Goal: Task Accomplishment & Management: Complete application form

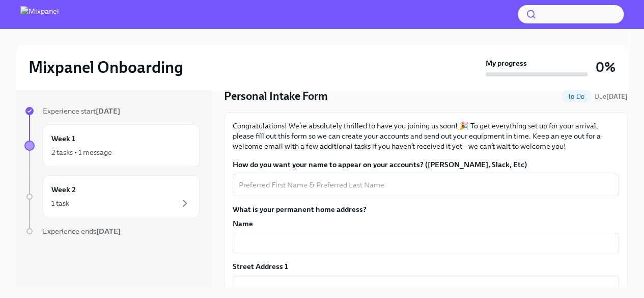
scroll to position [51, 0]
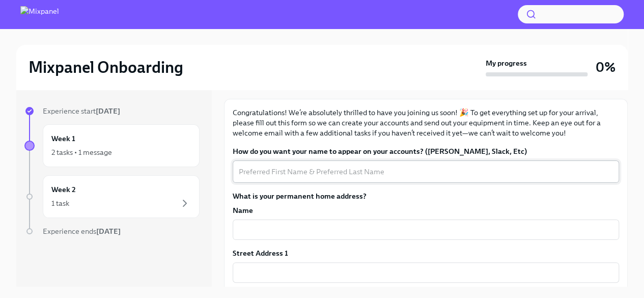
click at [315, 177] on textarea "How do you want your name to appear on your accounts? ([PERSON_NAME], Slack, Et…" at bounding box center [426, 171] width 374 height 12
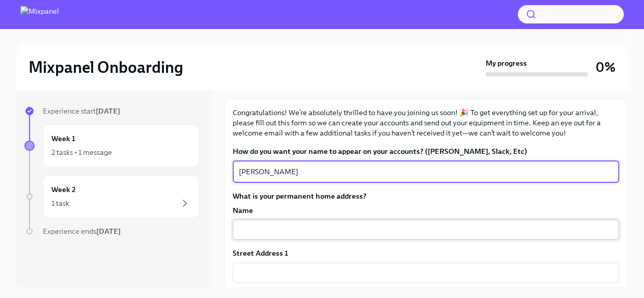
type textarea "[PERSON_NAME]"
click at [328, 227] on input "text" at bounding box center [426, 229] width 386 height 20
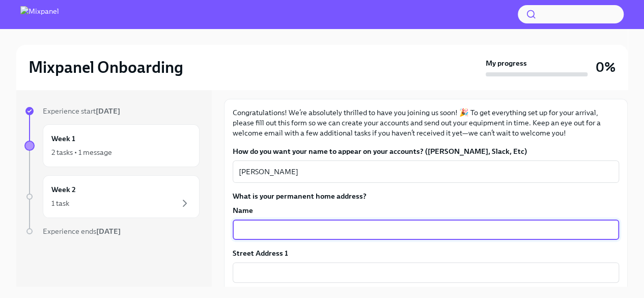
scroll to position [153, 0]
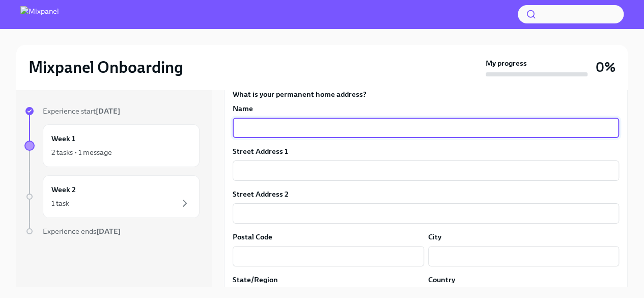
type input "S"
type input "#23, [PERSON_NAME] Nivasa"
click at [326, 175] on input "text" at bounding box center [426, 170] width 386 height 20
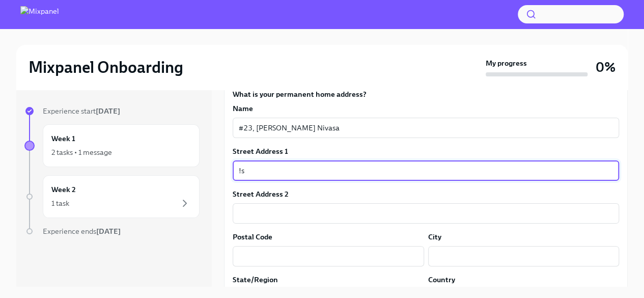
type input "!"
type input "1"
type input "1st main road, [PERSON_NAME][GEOGRAPHIC_DATA], Mathikere"
click at [324, 213] on input "text" at bounding box center [426, 213] width 386 height 20
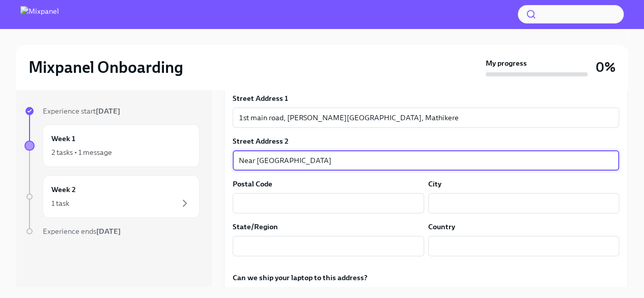
scroll to position [254, 0]
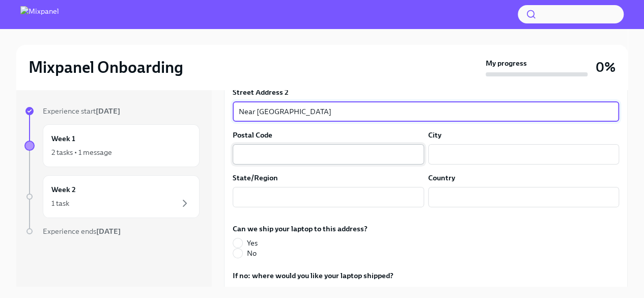
type input "Near [GEOGRAPHIC_DATA]"
click at [318, 154] on input "text" at bounding box center [328, 154] width 191 height 20
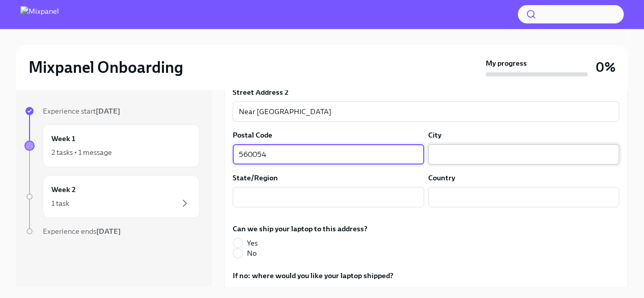
type input "560054"
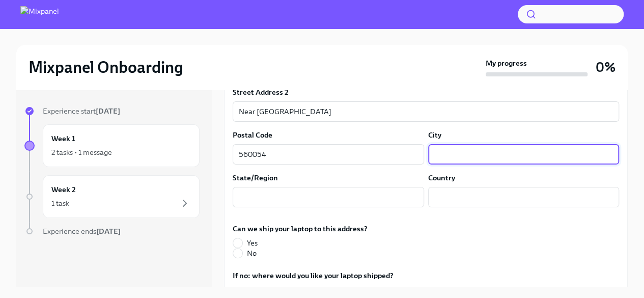
click at [448, 159] on input "text" at bounding box center [523, 154] width 191 height 20
type input "[GEOGRAPHIC_DATA]"
click at [261, 205] on input "text" at bounding box center [328, 197] width 191 height 20
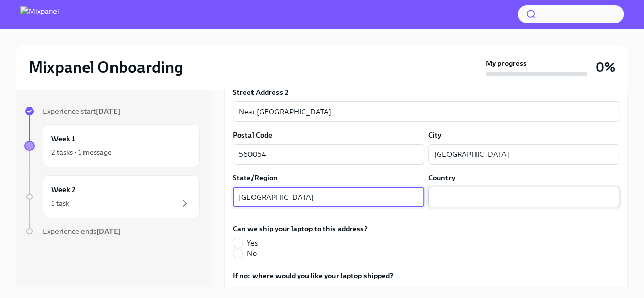
type input "[GEOGRAPHIC_DATA]"
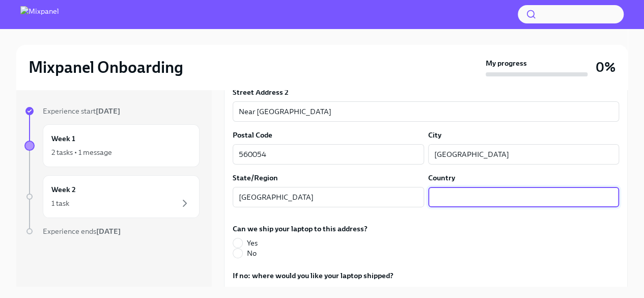
click at [453, 193] on input "text" at bounding box center [523, 197] width 191 height 20
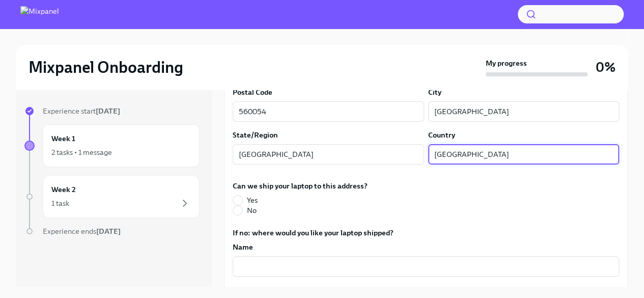
scroll to position [356, 0]
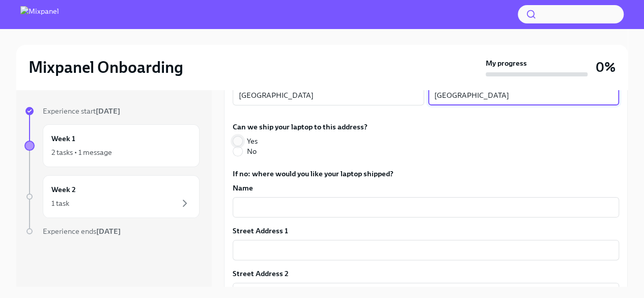
type input "[GEOGRAPHIC_DATA]"
click at [240, 138] on input "Yes" at bounding box center [237, 140] width 9 height 9
radio input "true"
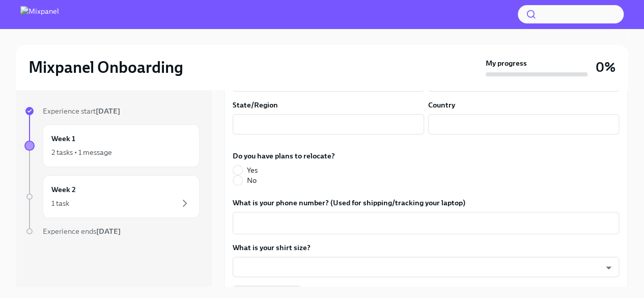
scroll to position [611, 0]
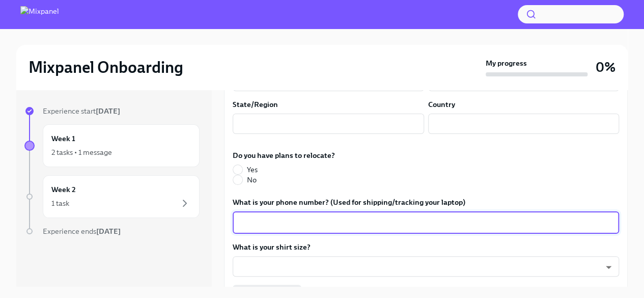
click at [283, 216] on textarea "What is your phone number? (Used for shipping/tracking your laptop)" at bounding box center [426, 222] width 374 height 12
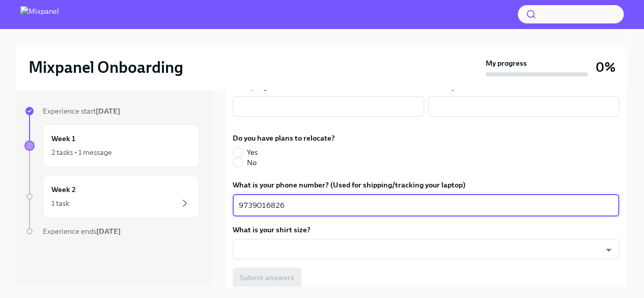
scroll to position [637, 0]
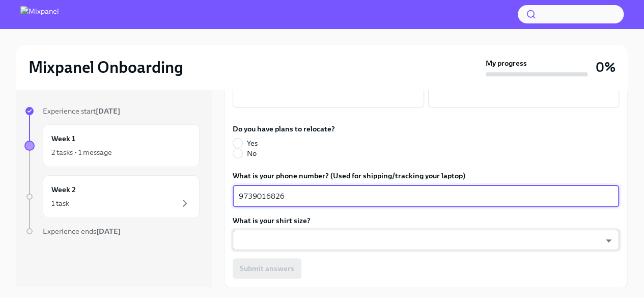
type textarea "9739016826"
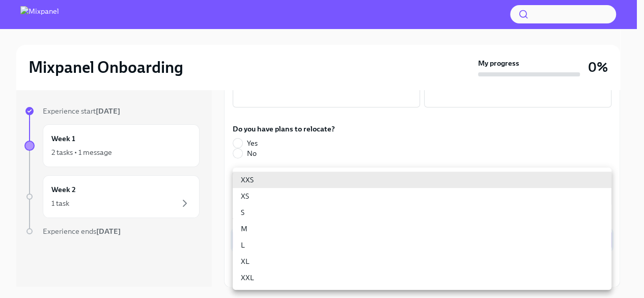
click at [286, 237] on body "Mixpanel Onboarding My progress 0% Experience start Sep 29th Week 1 2 tasks • 1…" at bounding box center [322, 157] width 644 height 315
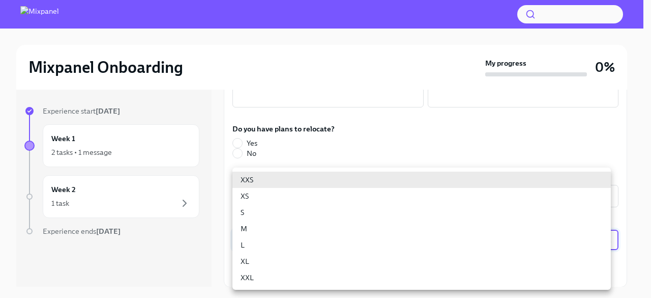
click at [258, 191] on li "XS" at bounding box center [422, 196] width 379 height 16
type input "N-3_-_REf"
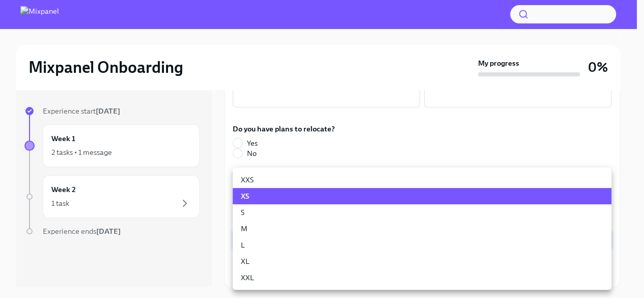
click at [318, 238] on body "Mixpanel Onboarding My progress 0% Experience start Sep 29th Week 1 2 tasks • 1…" at bounding box center [322, 157] width 644 height 315
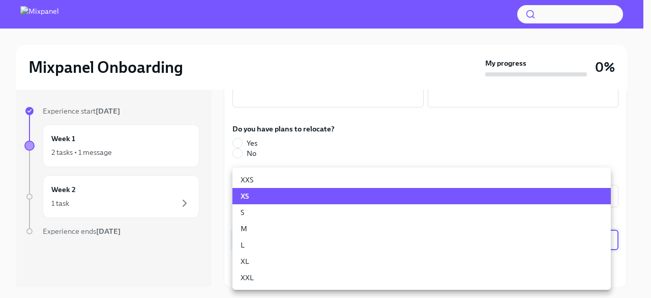
click at [196, 233] on div at bounding box center [325, 149] width 651 height 298
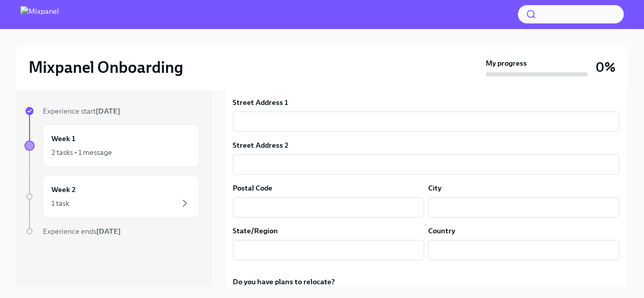
scroll to position [586, 0]
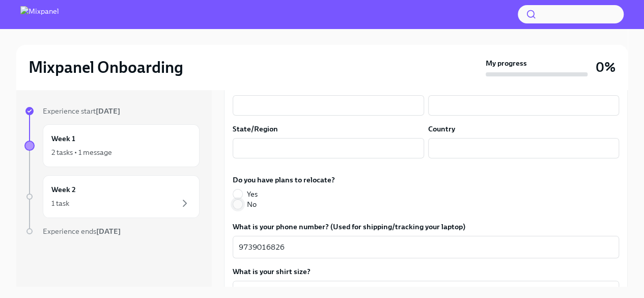
click at [241, 205] on input "No" at bounding box center [237, 203] width 9 height 9
radio input "true"
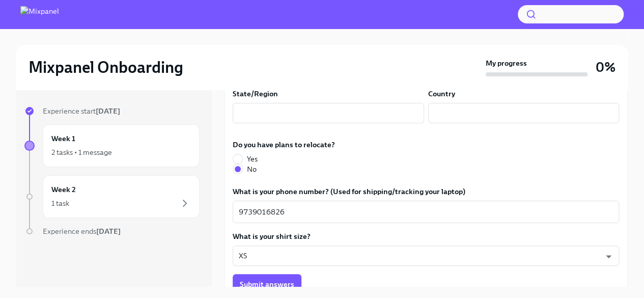
scroll to position [637, 0]
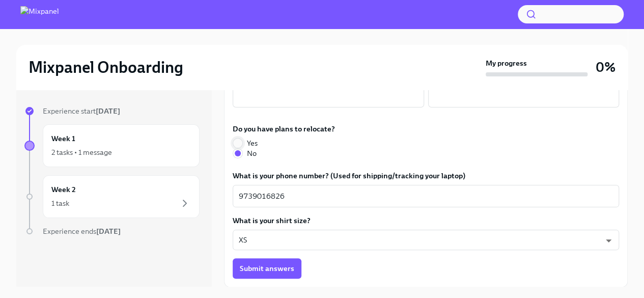
click at [237, 144] on input "Yes" at bounding box center [237, 142] width 9 height 9
radio input "true"
click at [235, 150] on input "No" at bounding box center [237, 153] width 9 height 9
radio input "true"
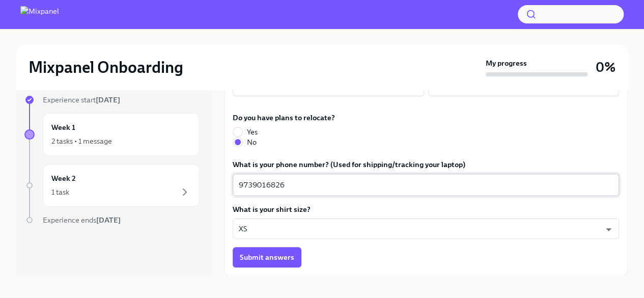
scroll to position [17, 0]
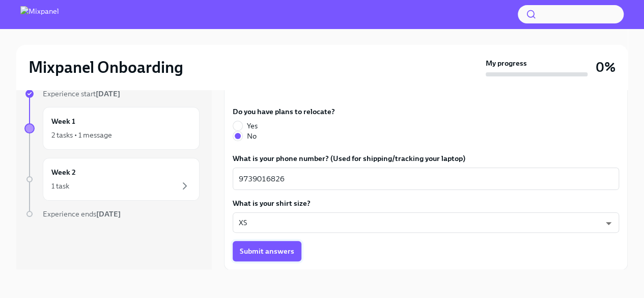
click at [263, 249] on span "Submit answers" at bounding box center [267, 251] width 54 height 10
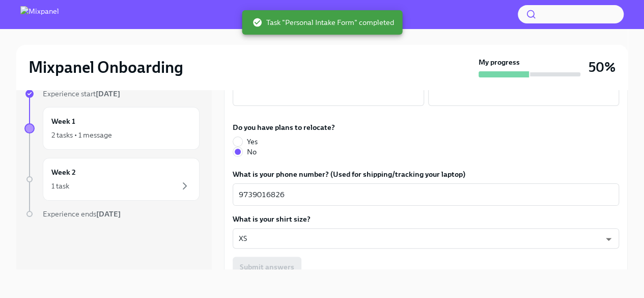
scroll to position [637, 0]
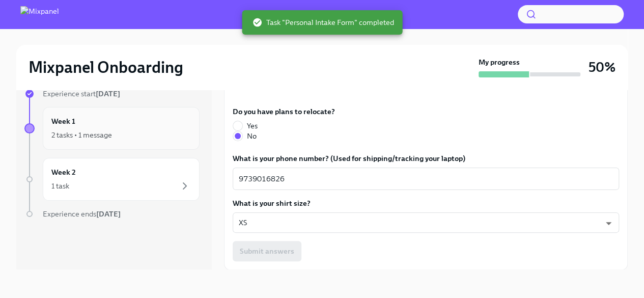
click at [97, 134] on div "2 tasks • 1 message" at bounding box center [81, 135] width 61 height 10
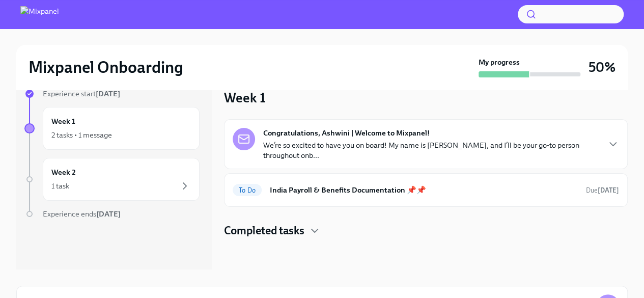
click at [286, 140] on p "We’re so excited to have you on board! My name is [PERSON_NAME], and I’ll be yo…" at bounding box center [430, 150] width 335 height 20
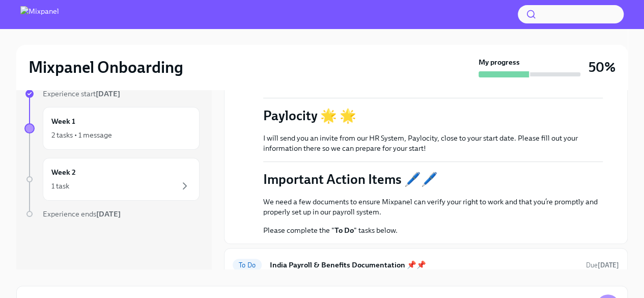
scroll to position [399, 0]
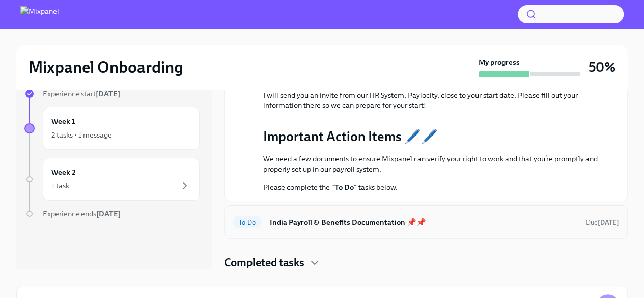
click at [339, 222] on h6 "India Payroll & Benefits Documentation 📌📌" at bounding box center [424, 221] width 308 height 11
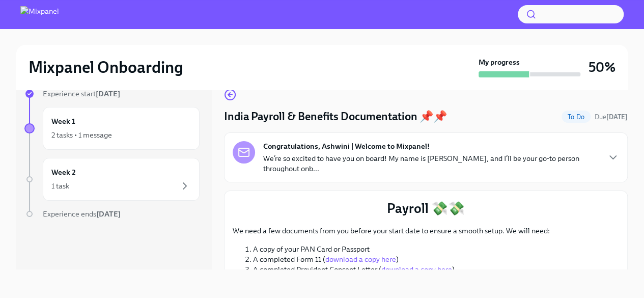
scroll to position [102, 0]
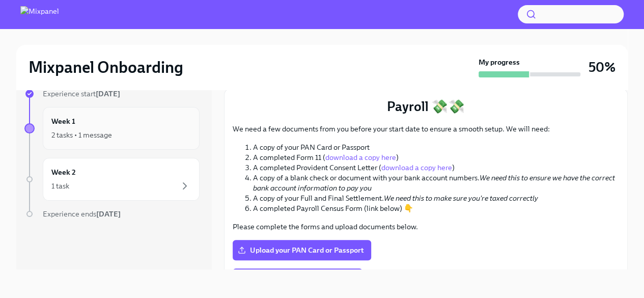
click at [116, 136] on div "2 tasks • 1 message" at bounding box center [120, 135] width 139 height 12
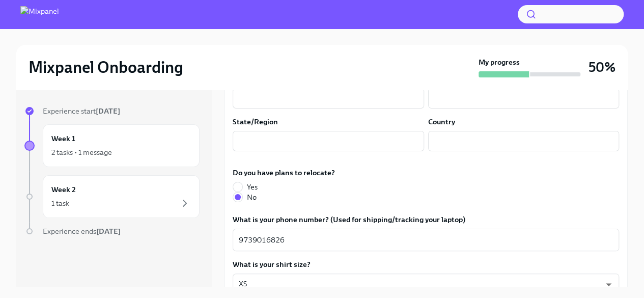
scroll to position [637, 0]
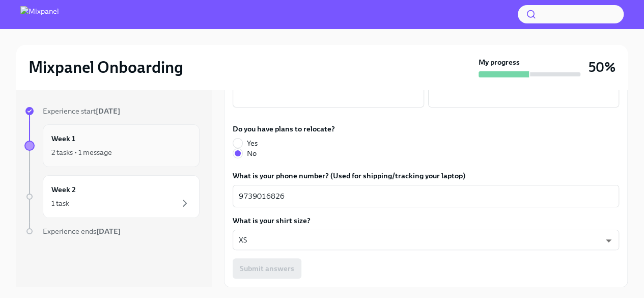
click at [149, 144] on div "Week 1 2 tasks • 1 message" at bounding box center [120, 145] width 139 height 25
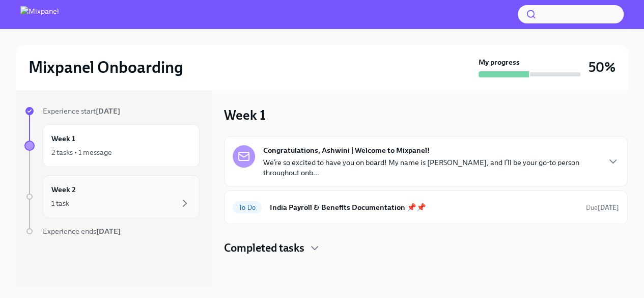
click at [147, 188] on div "Week 2 1 task" at bounding box center [120, 196] width 139 height 25
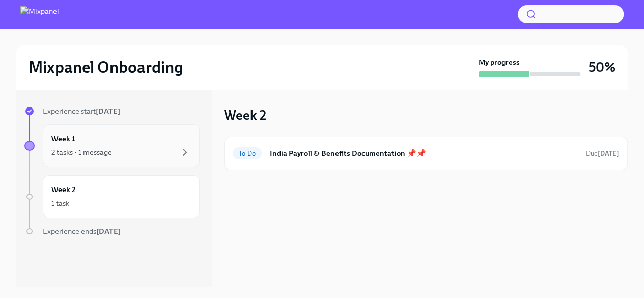
click at [146, 135] on div "Week 1 2 tasks • 1 message" at bounding box center [120, 145] width 139 height 25
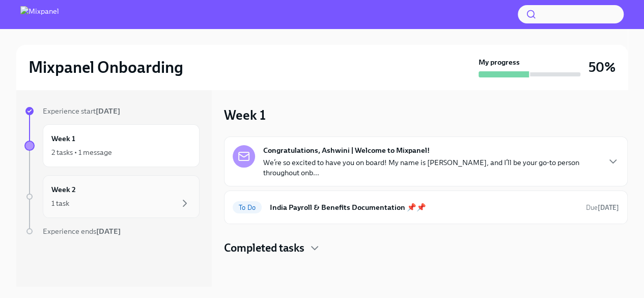
click at [138, 190] on div "Week 2 1 task" at bounding box center [120, 196] width 139 height 25
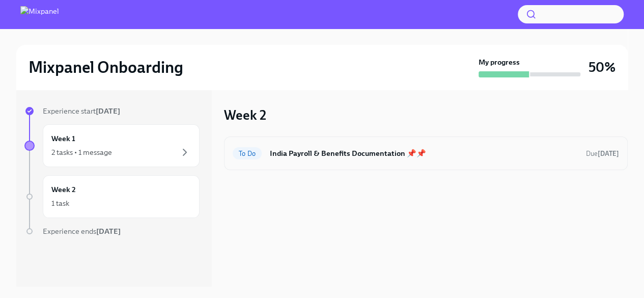
click at [338, 150] on h6 "India Payroll & Benefits Documentation 📌📌" at bounding box center [424, 153] width 308 height 11
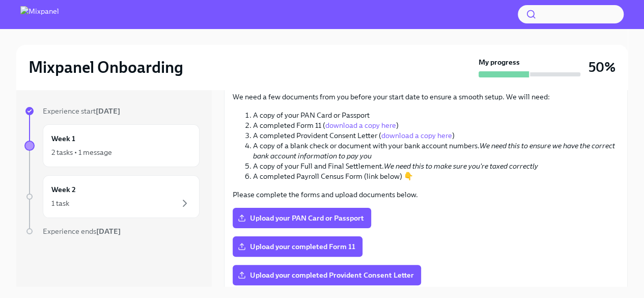
scroll to position [153, 0]
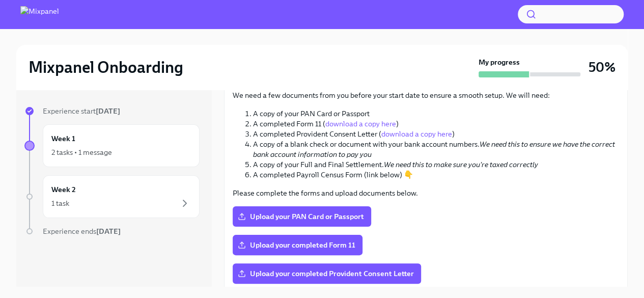
click at [361, 124] on link "download a copy here" at bounding box center [360, 123] width 71 height 9
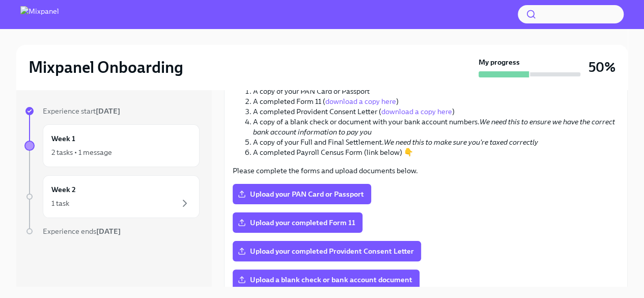
scroll to position [191, 0]
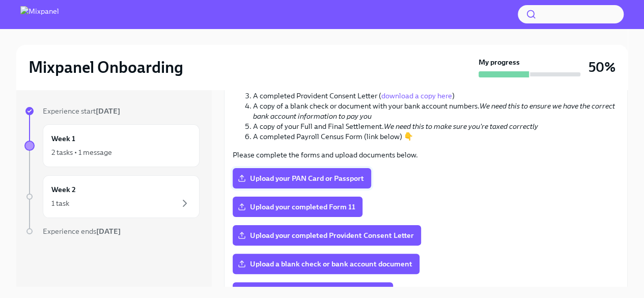
click at [322, 176] on span "Upload your PAN Card or Passport" at bounding box center [302, 178] width 124 height 10
click at [0, 0] on input "Upload your PAN Card or Passport" at bounding box center [0, 0] width 0 height 0
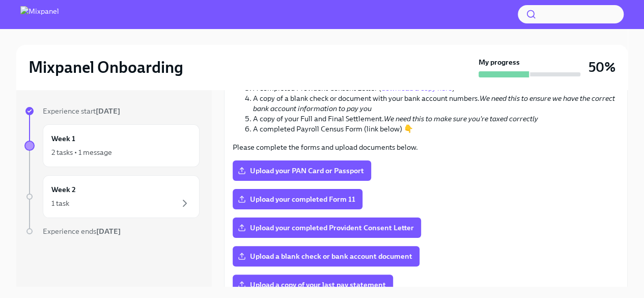
scroll to position [242, 0]
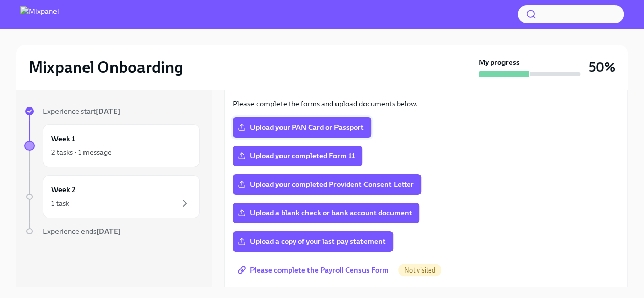
click at [289, 127] on span "Upload your PAN Card or Passport" at bounding box center [302, 127] width 124 height 10
click at [0, 0] on input "Upload your PAN Card or Passport" at bounding box center [0, 0] width 0 height 0
click at [239, 126] on icon at bounding box center [242, 127] width 8 height 8
click at [0, 0] on input "Passport - back.jpg" at bounding box center [0, 0] width 0 height 0
click at [239, 129] on icon at bounding box center [242, 129] width 6 height 2
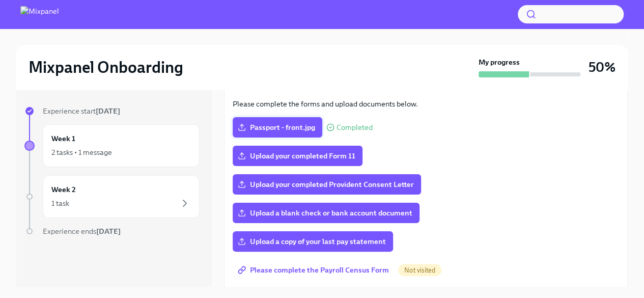
click at [0, 0] on input "Passport - front.jpg" at bounding box center [0, 0] width 0 height 0
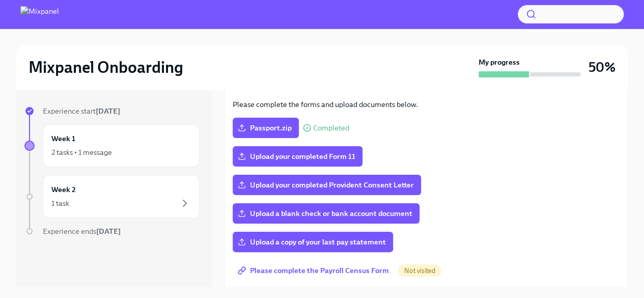
scroll to position [254, 0]
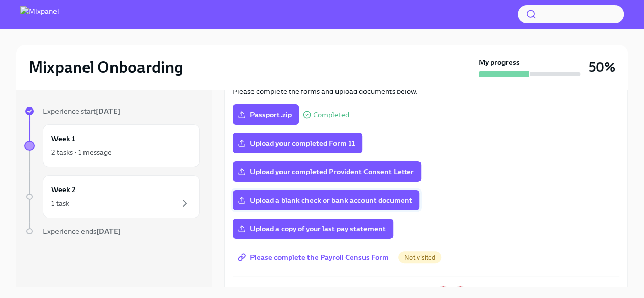
click at [339, 201] on span "Upload a blank check or bank account document" at bounding box center [326, 200] width 172 height 10
click at [0, 0] on input "Upload a blank check or bank account document" at bounding box center [0, 0] width 0 height 0
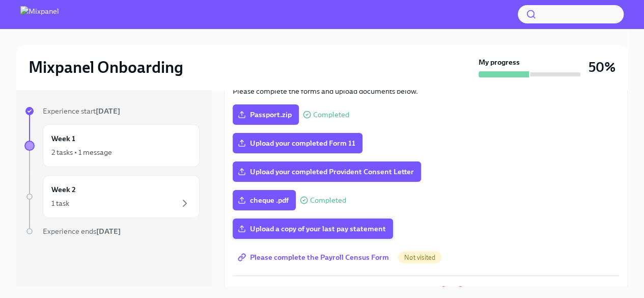
click at [324, 234] on label "Upload a copy of your last pay statement" at bounding box center [313, 228] width 160 height 20
click at [0, 0] on input "Upload a copy of your last pay statement" at bounding box center [0, 0] width 0 height 0
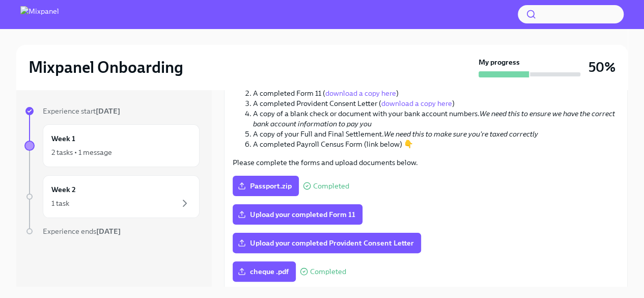
scroll to position [102, 0]
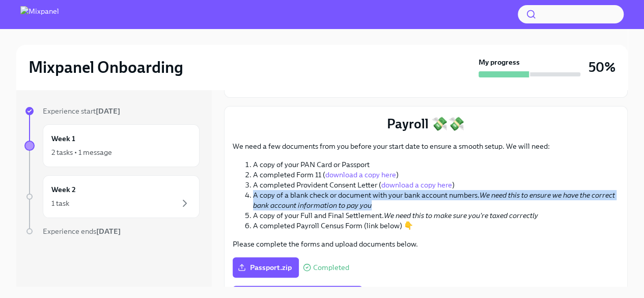
drag, startPoint x: 400, startPoint y: 203, endPoint x: 238, endPoint y: 194, distance: 162.5
click at [238, 194] on ol "A copy of your PAN Card or Passport A completed Form 11 ( download a copy here …" at bounding box center [426, 194] width 386 height 71
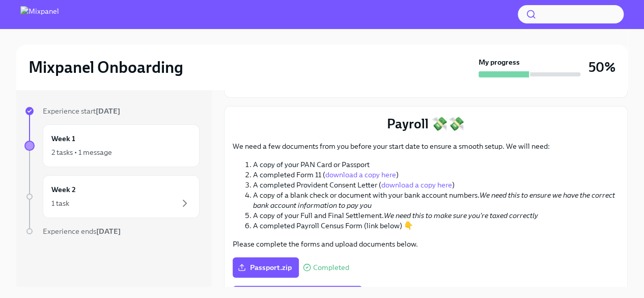
click at [364, 216] on li "A copy of your Full and Final Settlement. We need this to make sure you're taxe…" at bounding box center [436, 215] width 366 height 10
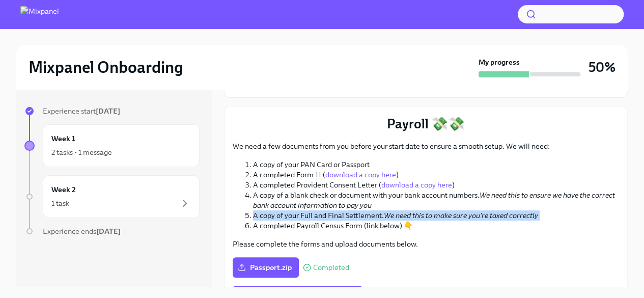
click at [364, 216] on li "A copy of your Full and Final Settlement. We need this to make sure you're taxe…" at bounding box center [436, 215] width 366 height 10
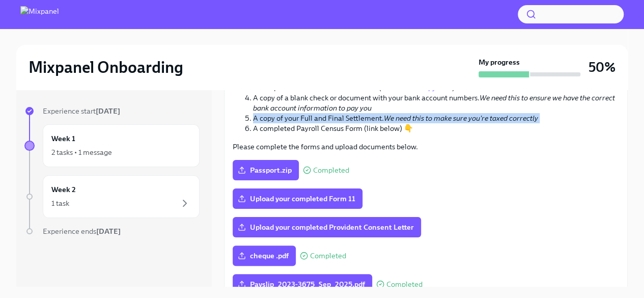
scroll to position [153, 0]
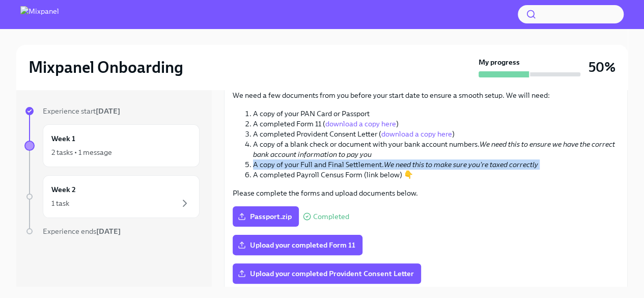
click at [331, 164] on li "A copy of your Full and Final Settlement. We need this to make sure you're taxe…" at bounding box center [436, 164] width 366 height 10
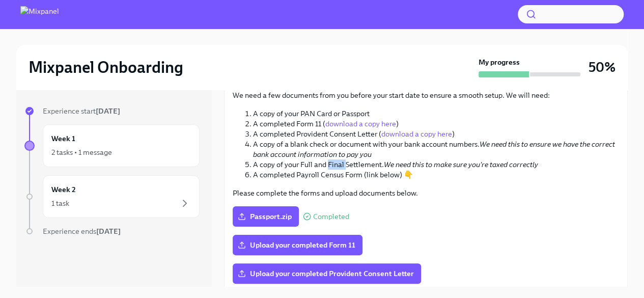
click at [331, 164] on li "A copy of your Full and Final Settlement. We need this to make sure you're taxe…" at bounding box center [436, 164] width 366 height 10
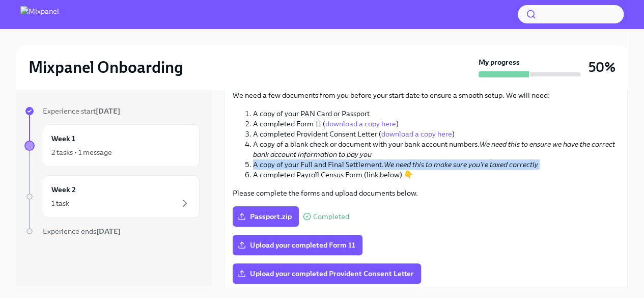
click at [331, 164] on li "A copy of your Full and Final Settlement. We need this to make sure you're taxe…" at bounding box center [436, 164] width 366 height 10
click at [282, 163] on li "A copy of your Full and Final Settlement. We need this to make sure you're taxe…" at bounding box center [436, 164] width 366 height 10
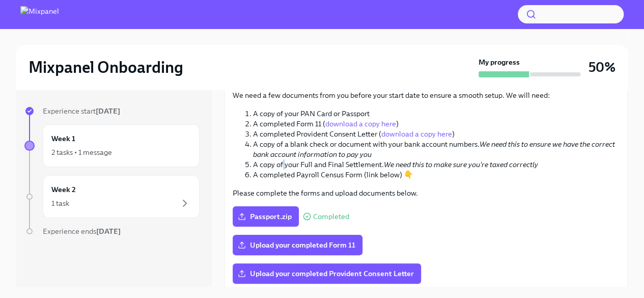
click at [282, 163] on li "A copy of your Full and Final Settlement. We need this to make sure you're taxe…" at bounding box center [436, 164] width 366 height 10
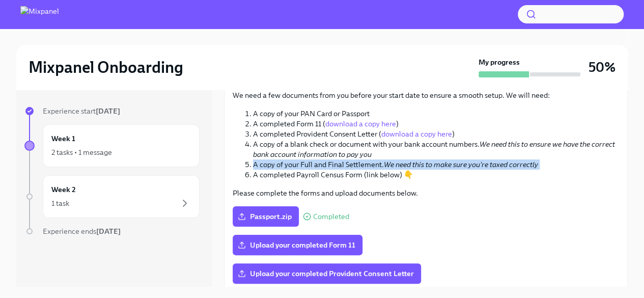
click at [282, 163] on li "A copy of your Full and Final Settlement. We need this to make sure you're taxe…" at bounding box center [436, 164] width 366 height 10
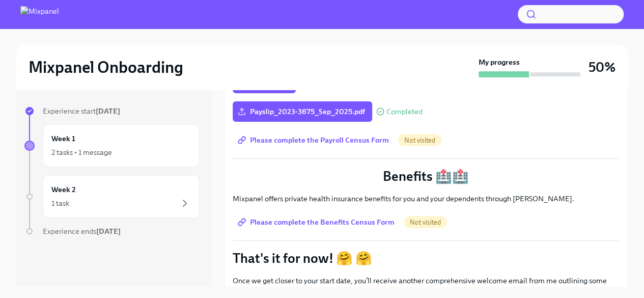
scroll to position [407, 0]
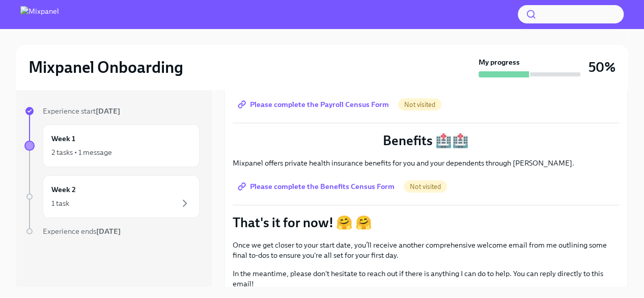
click at [367, 105] on span "Please complete the Payroll Census Form" at bounding box center [314, 104] width 149 height 10
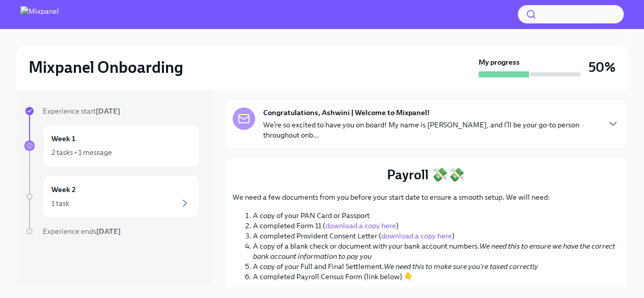
scroll to position [153, 0]
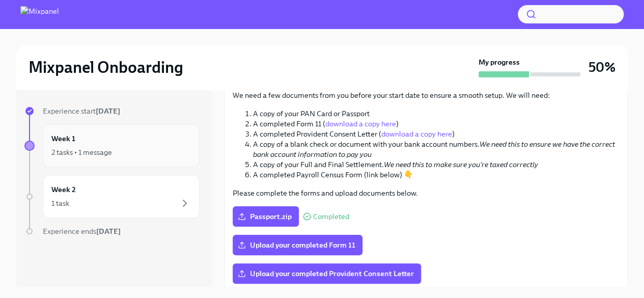
click at [108, 145] on div "Week 1 2 tasks • 1 message" at bounding box center [120, 145] width 139 height 25
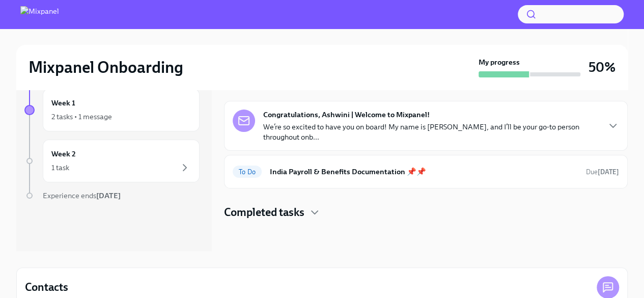
scroll to position [51, 0]
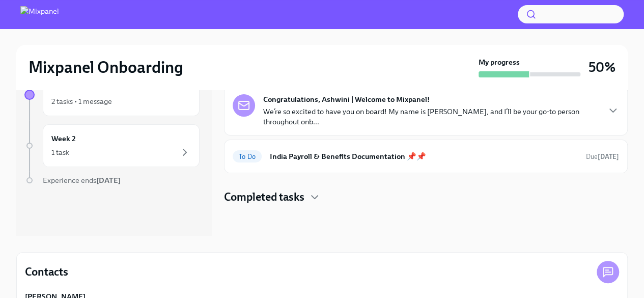
click at [365, 113] on p "We’re so excited to have you on board! My name is [PERSON_NAME], and I’ll be yo…" at bounding box center [430, 116] width 335 height 20
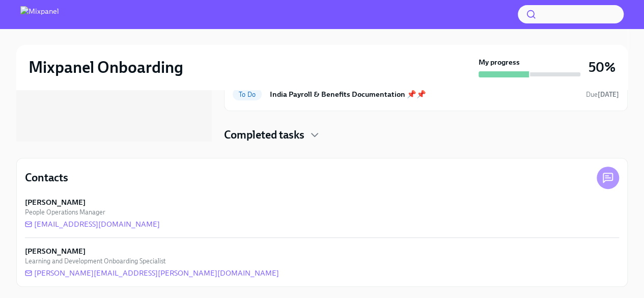
scroll to position [146, 0]
click at [312, 135] on icon "button" at bounding box center [314, 134] width 12 height 12
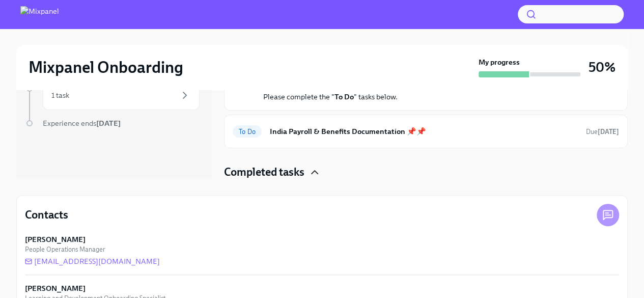
scroll to position [95, 0]
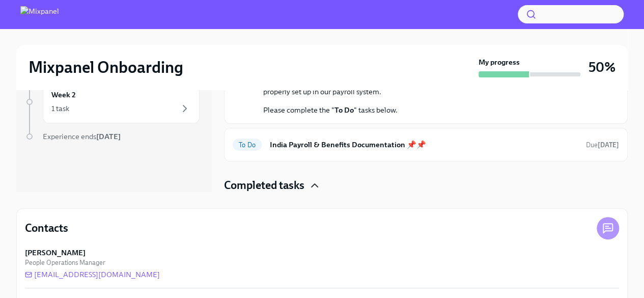
click at [282, 183] on h4 "Completed tasks" at bounding box center [264, 185] width 80 height 15
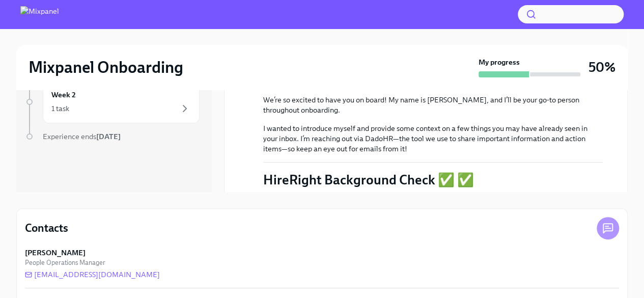
scroll to position [0, 0]
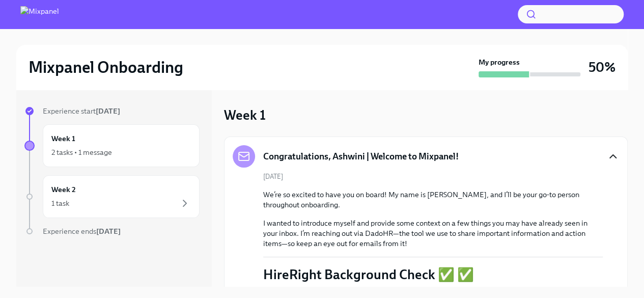
click at [607, 159] on icon "button" at bounding box center [613, 156] width 12 height 12
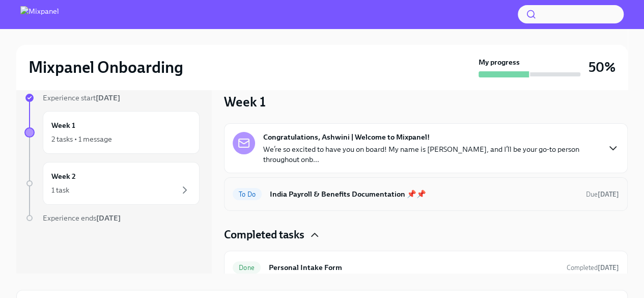
scroll to position [51, 0]
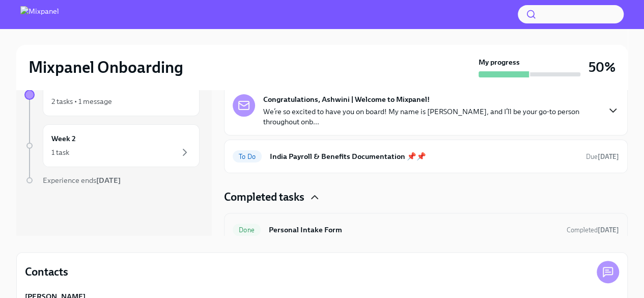
click at [281, 224] on h6 "Personal Intake Form" at bounding box center [414, 229] width 290 height 11
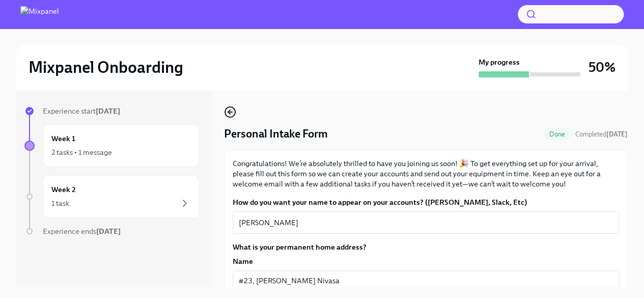
click at [229, 110] on icon "button" at bounding box center [229, 112] width 2 height 4
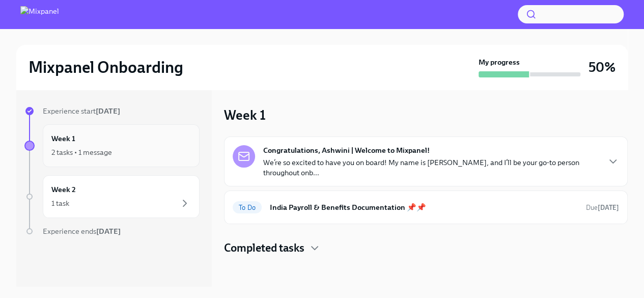
click at [104, 147] on div "2 tasks • 1 message" at bounding box center [81, 152] width 61 height 10
click at [125, 203] on div "1 task" at bounding box center [120, 203] width 139 height 12
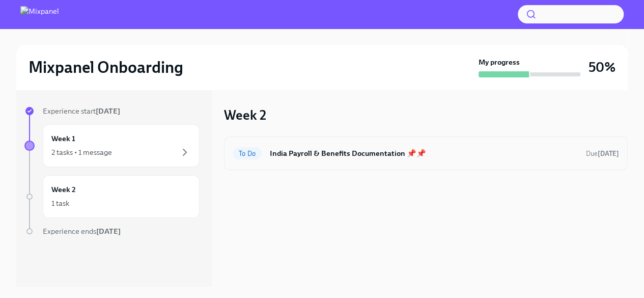
click at [366, 153] on h6 "India Payroll & Benefits Documentation 📌📌" at bounding box center [424, 153] width 308 height 11
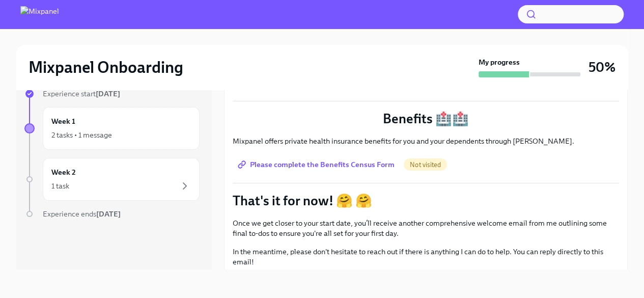
scroll to position [394, 0]
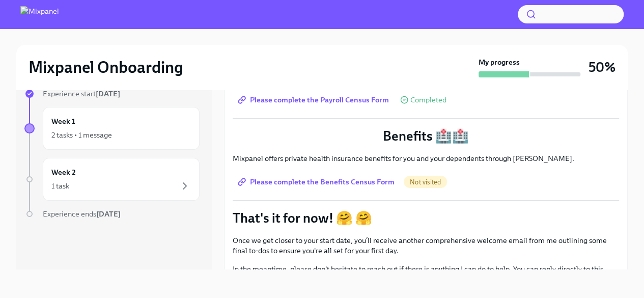
click at [349, 181] on span "Please complete the Benefits Census Form" at bounding box center [317, 182] width 155 height 10
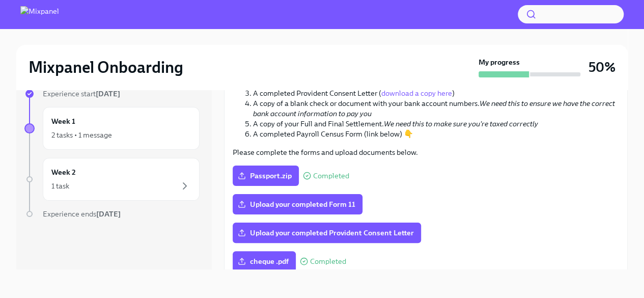
scroll to position [140, 0]
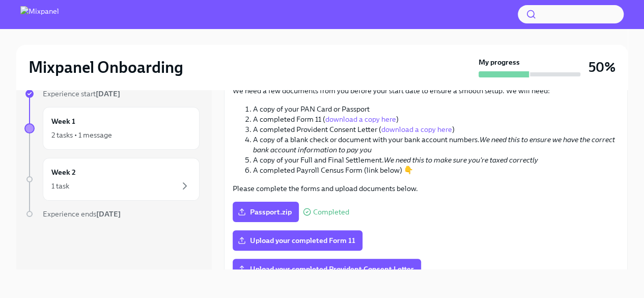
click at [432, 129] on link "download a copy here" at bounding box center [416, 129] width 71 height 9
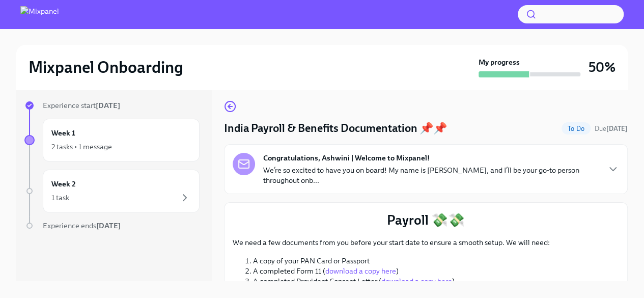
scroll to position [0, 0]
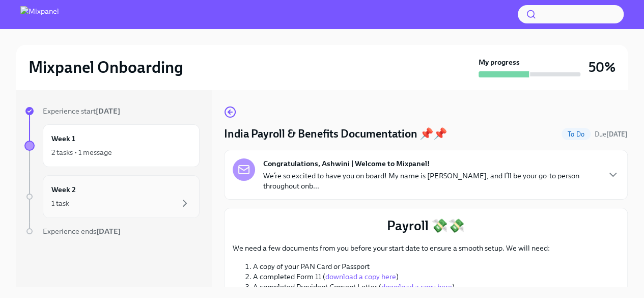
click at [130, 201] on div "1 task" at bounding box center [120, 203] width 139 height 12
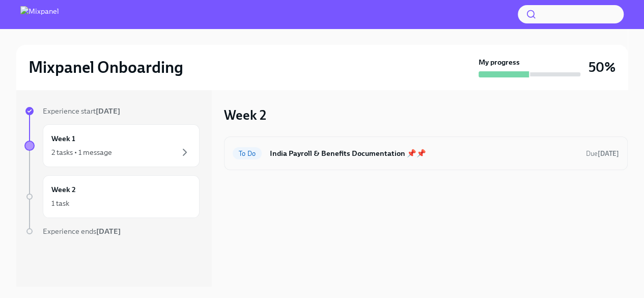
click at [305, 150] on h6 "India Payroll & Benefits Documentation 📌📌" at bounding box center [424, 153] width 308 height 11
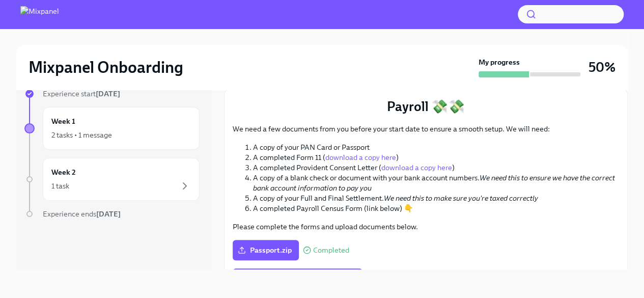
scroll to position [204, 0]
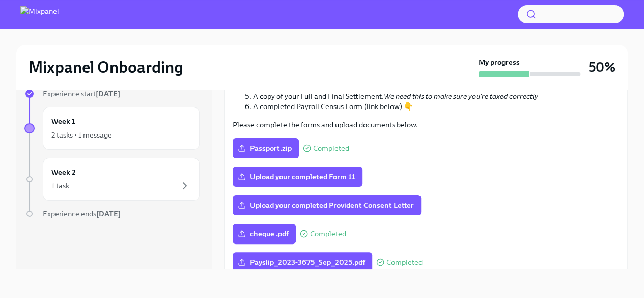
click at [563, 8] on button "button" at bounding box center [570, 14] width 106 height 18
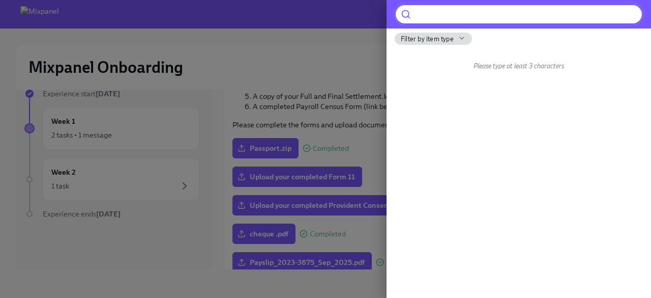
click at [279, 20] on div at bounding box center [325, 149] width 651 height 298
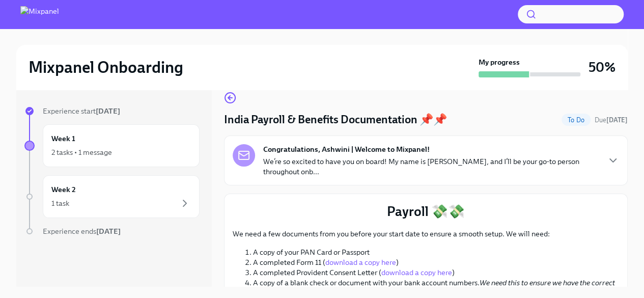
scroll to position [0, 0]
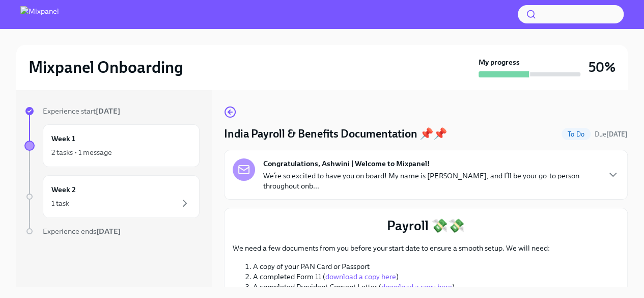
click at [251, 167] on div at bounding box center [244, 169] width 22 height 22
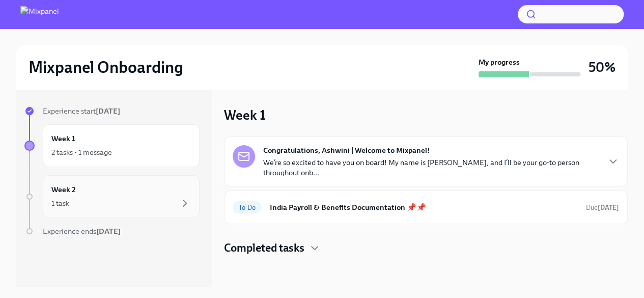
click at [132, 195] on div "Week 2 1 task" at bounding box center [120, 196] width 139 height 25
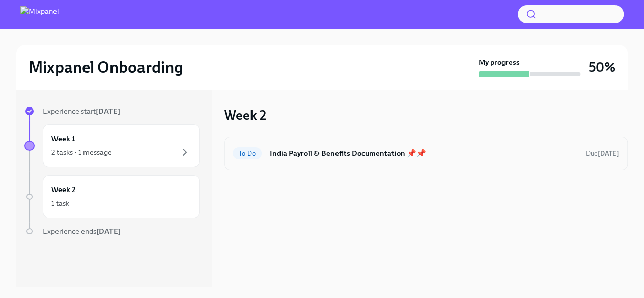
click at [399, 158] on div "To Do India Payroll & Benefits Documentation 📌📌 Due [DATE]" at bounding box center [426, 153] width 386 height 16
